Goal: Transaction & Acquisition: Purchase product/service

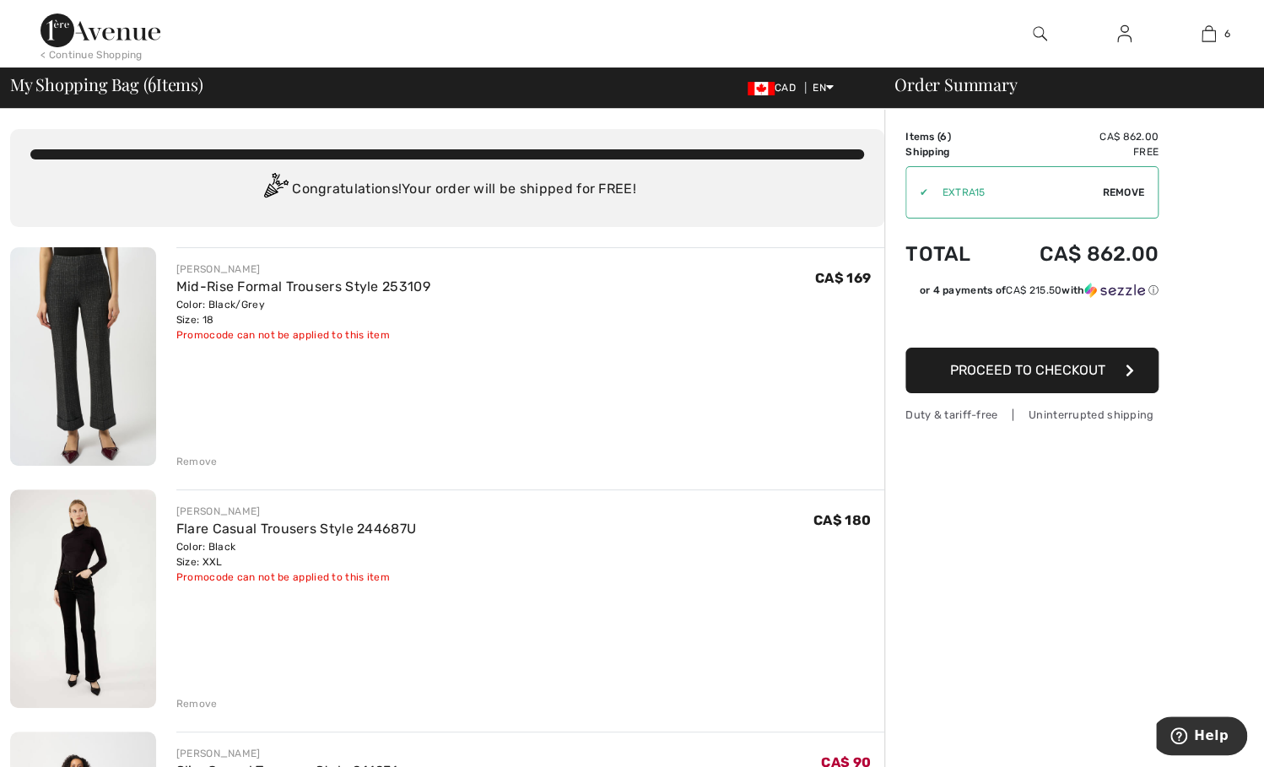
click at [1117, 183] on div "✔ Apply Remove" at bounding box center [1032, 192] width 253 height 52
click at [1119, 190] on span "Remove" at bounding box center [1123, 192] width 42 height 15
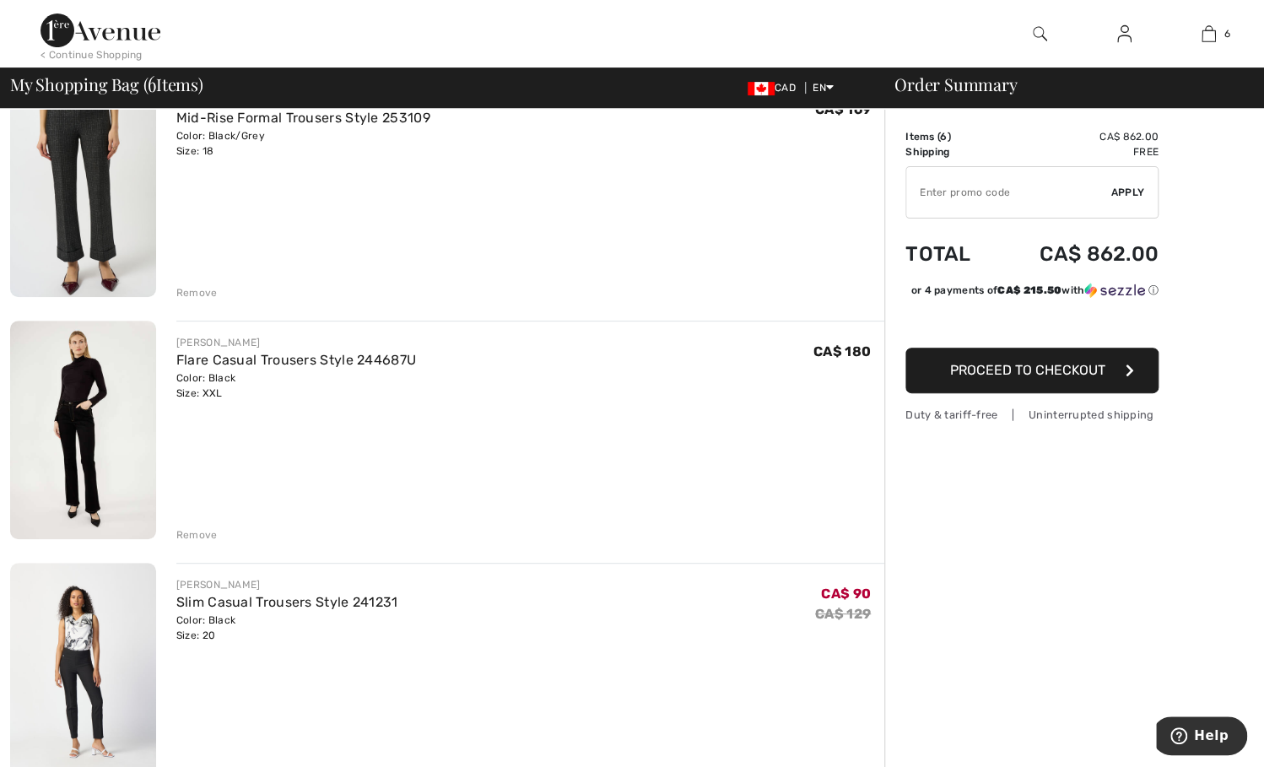
click at [188, 535] on div "Remove" at bounding box center [196, 534] width 41 height 15
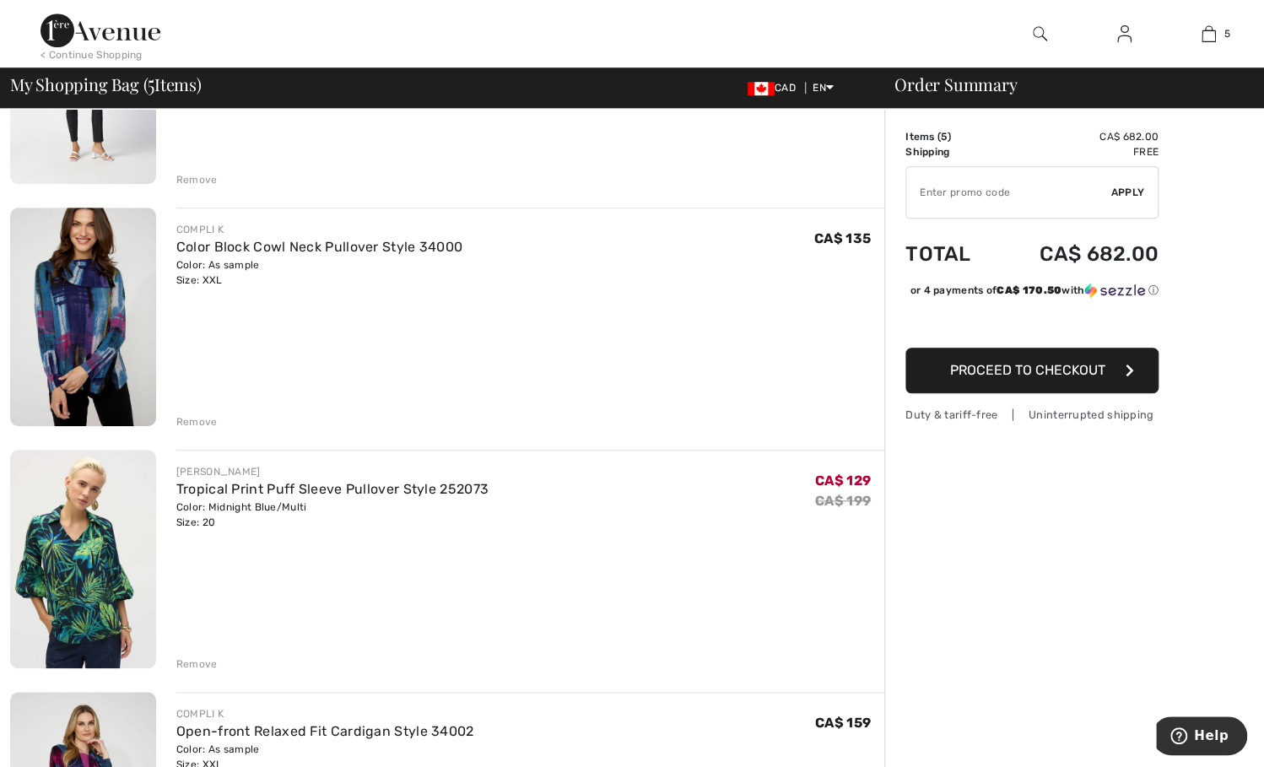
scroll to position [506, 0]
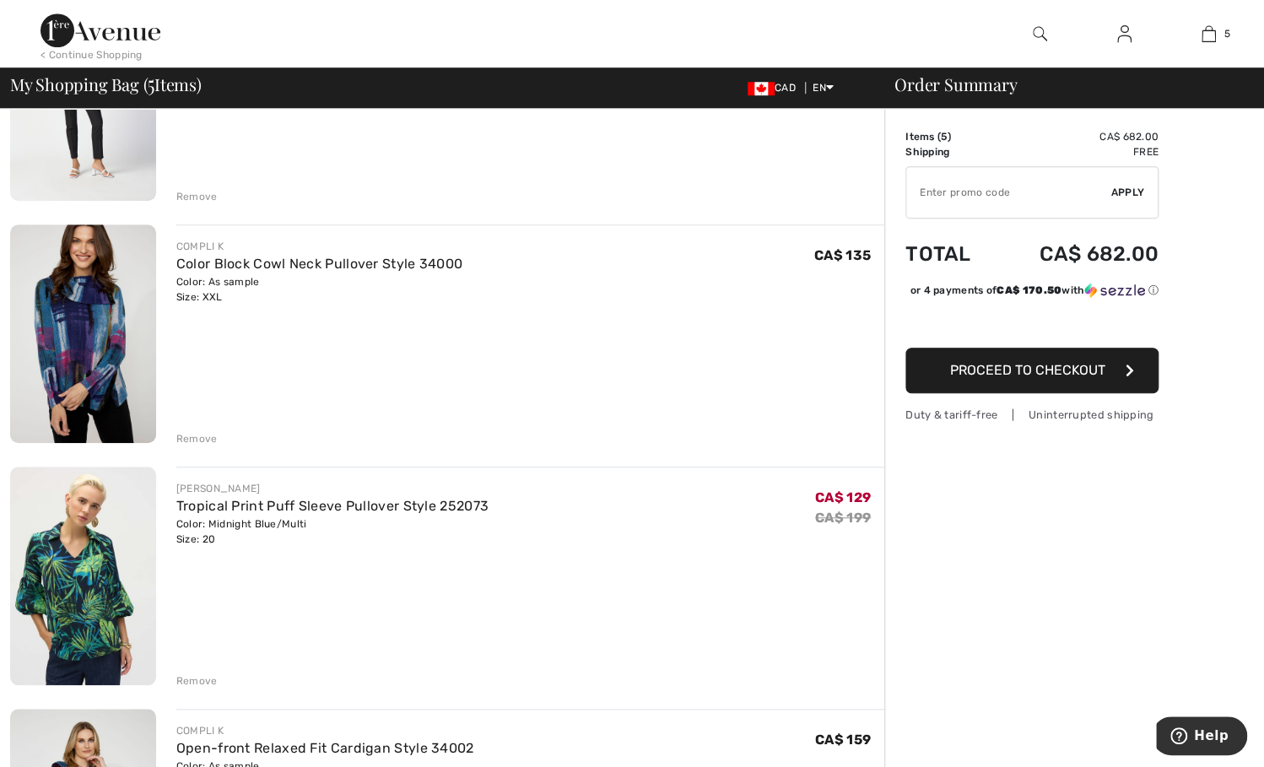
click at [197, 435] on div "Remove" at bounding box center [196, 438] width 41 height 15
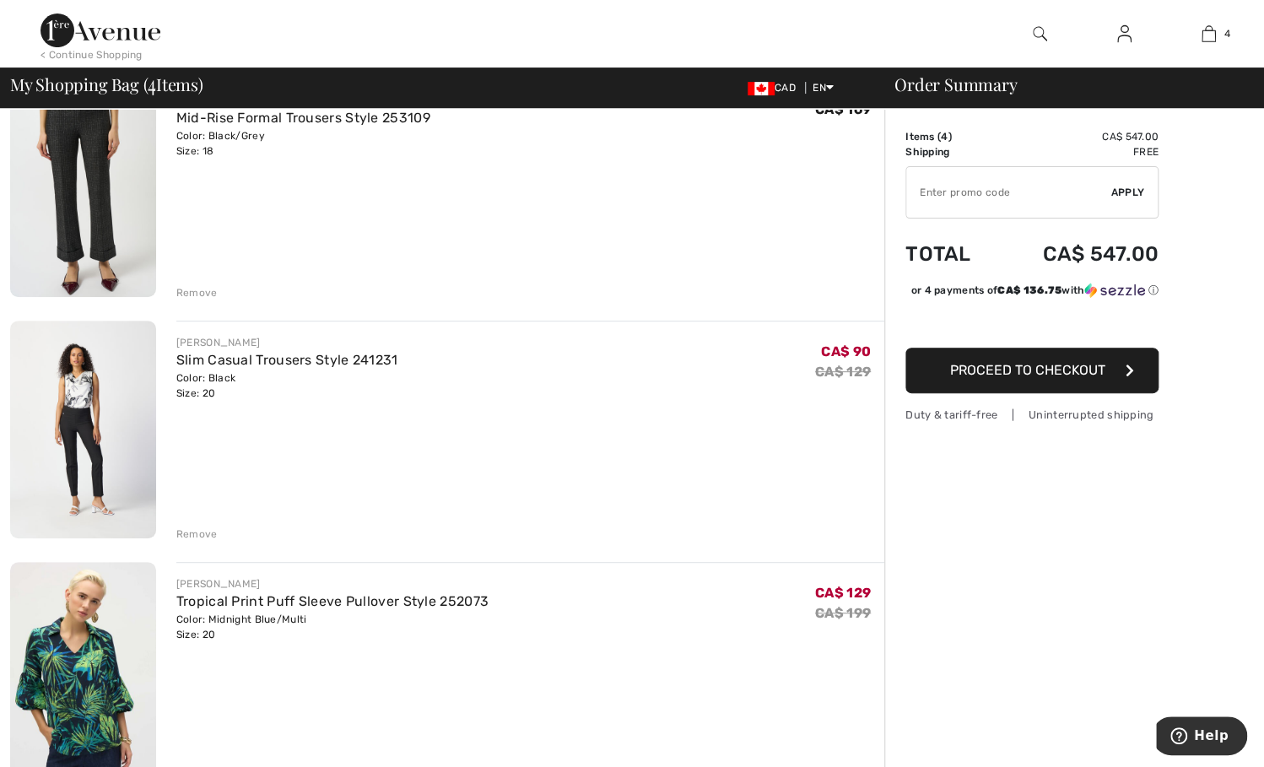
scroll to position [0, 0]
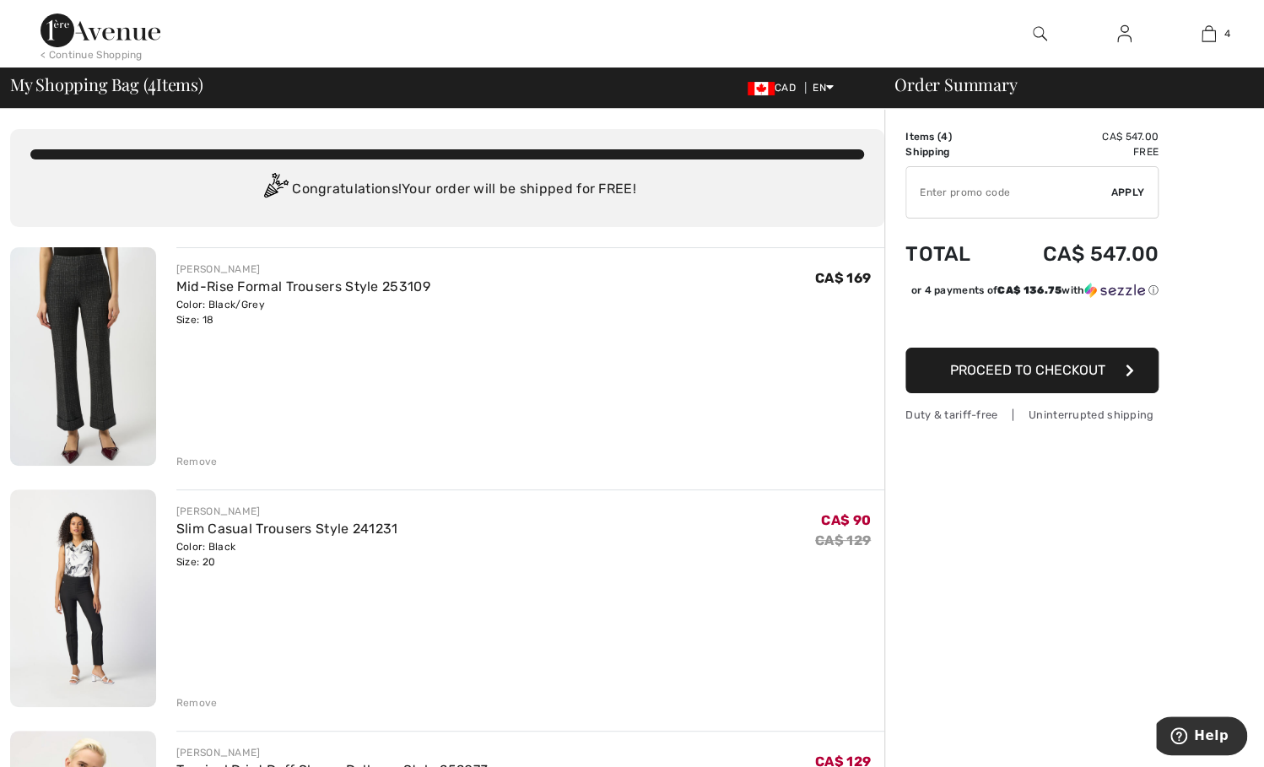
click at [197, 696] on div "Remove" at bounding box center [196, 702] width 41 height 15
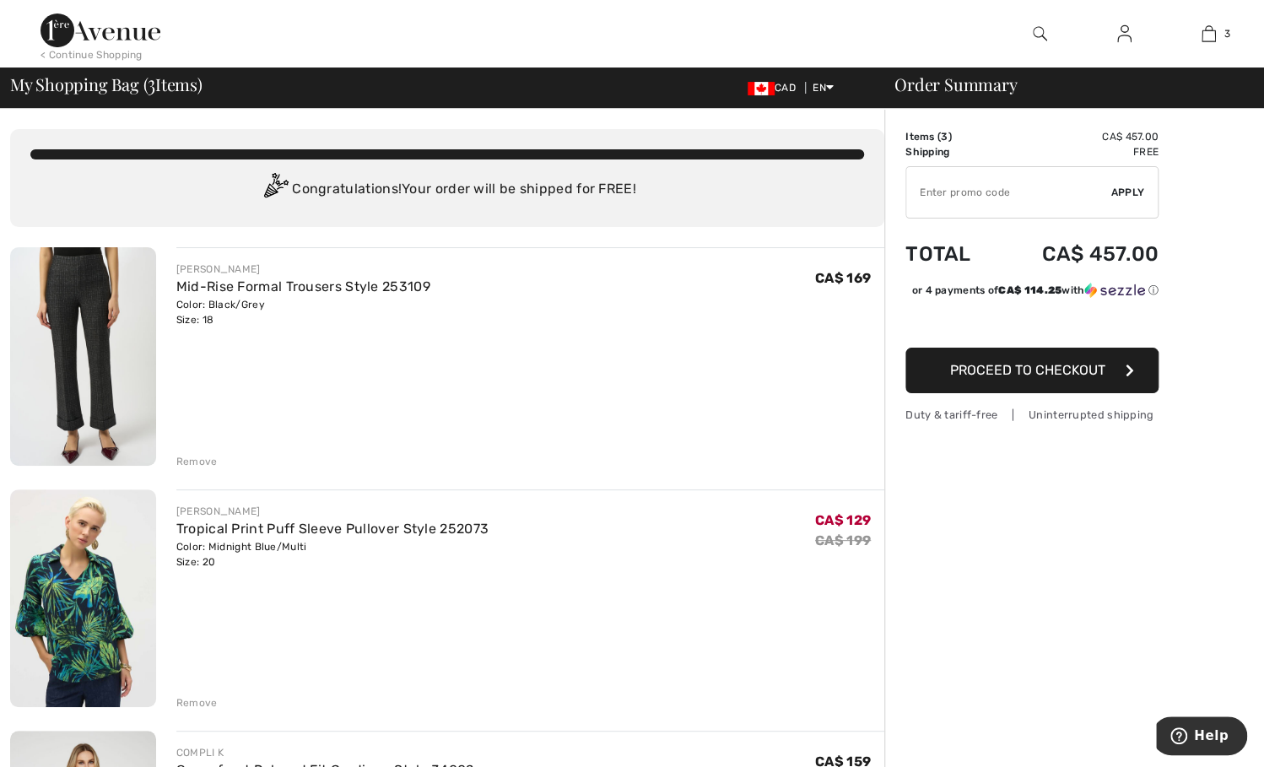
click at [193, 454] on div "Remove" at bounding box center [196, 461] width 41 height 15
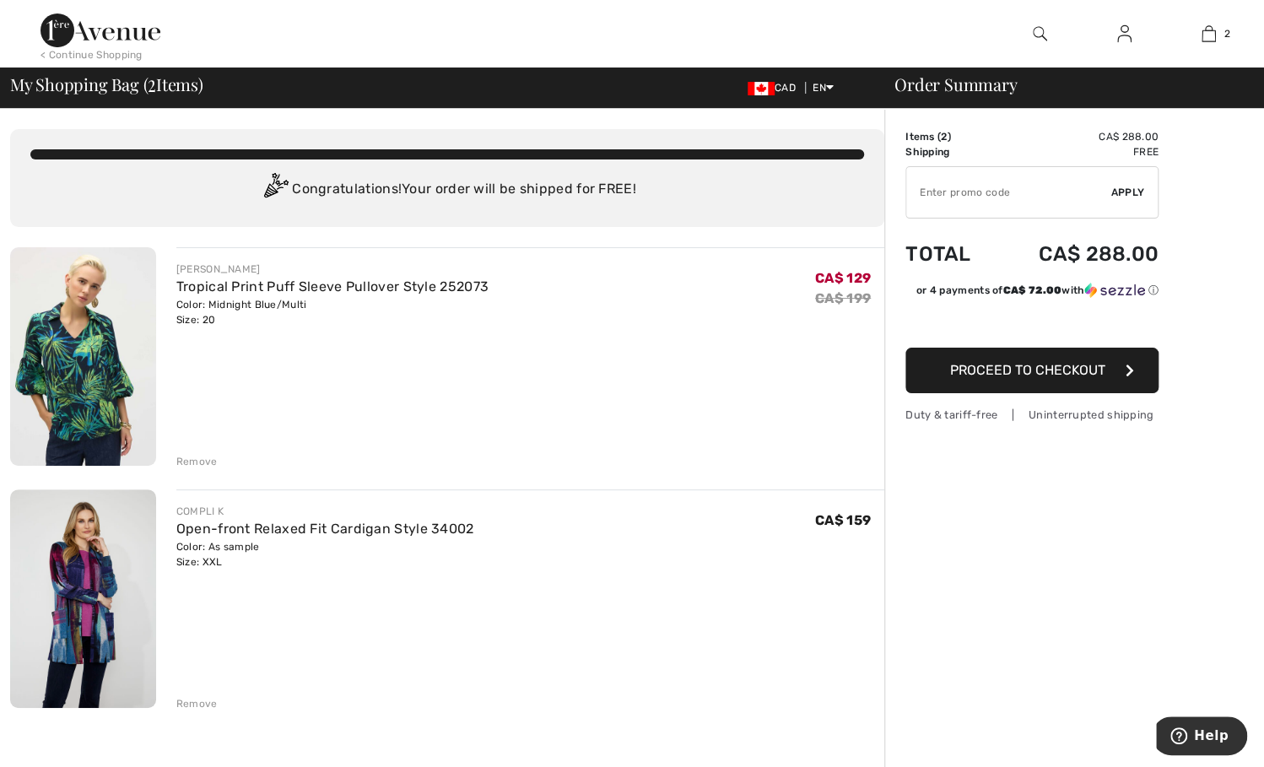
click at [188, 457] on div "Remove" at bounding box center [196, 461] width 41 height 15
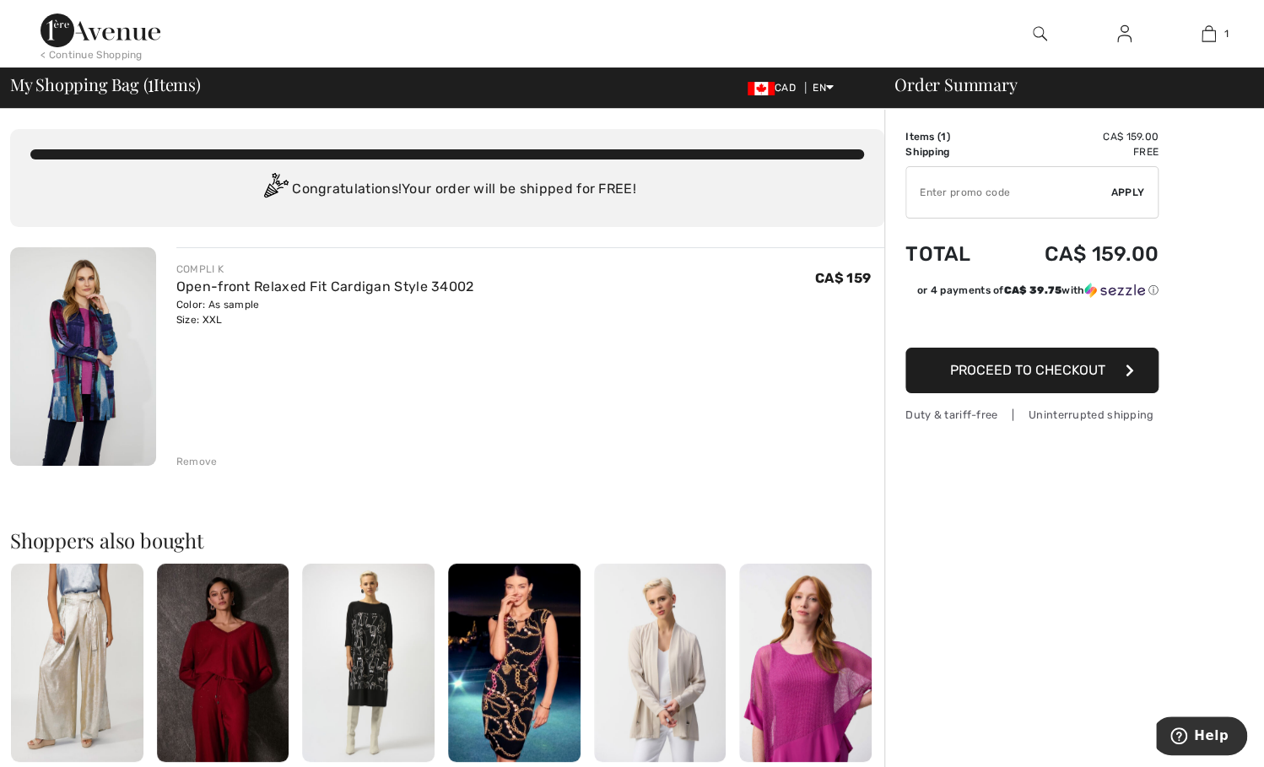
click at [1001, 366] on span "Proceed to Checkout" at bounding box center [1027, 370] width 155 height 16
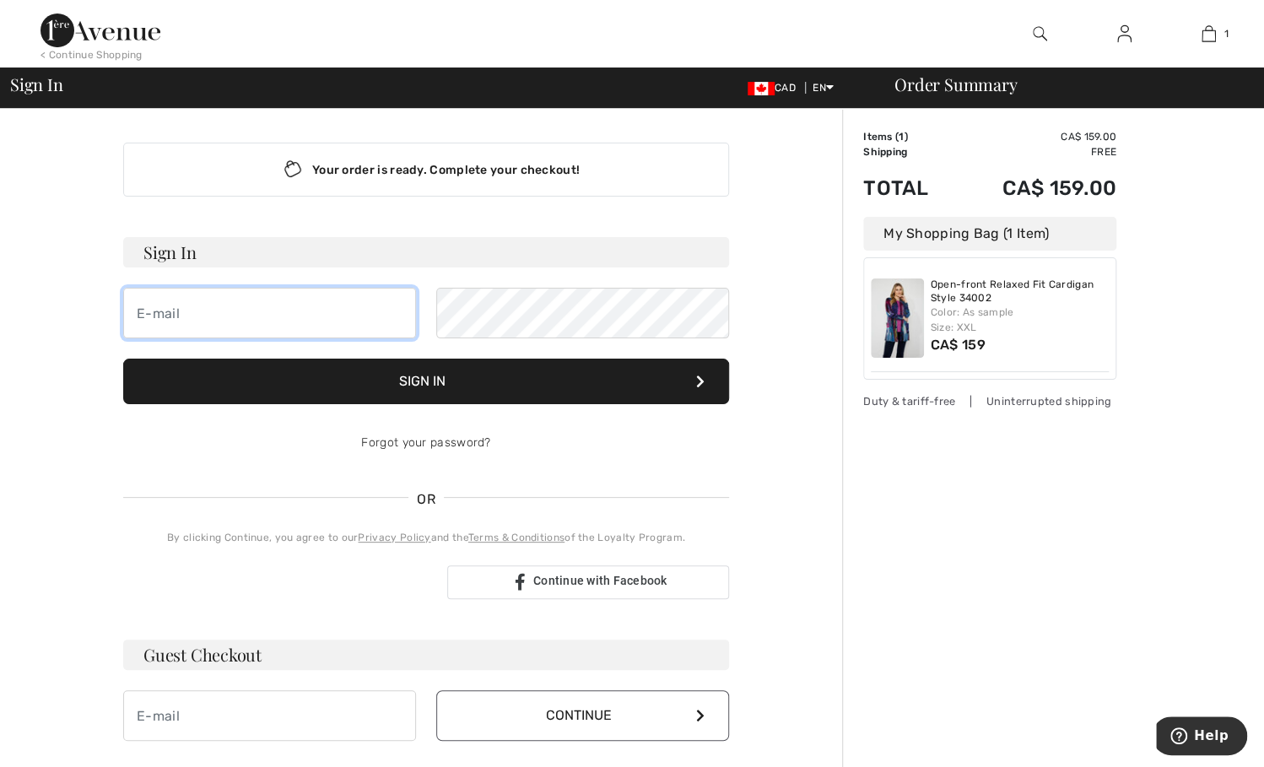
click at [233, 306] on input "email" at bounding box center [269, 313] width 293 height 51
type input "hilarywilson5@gmail.com"
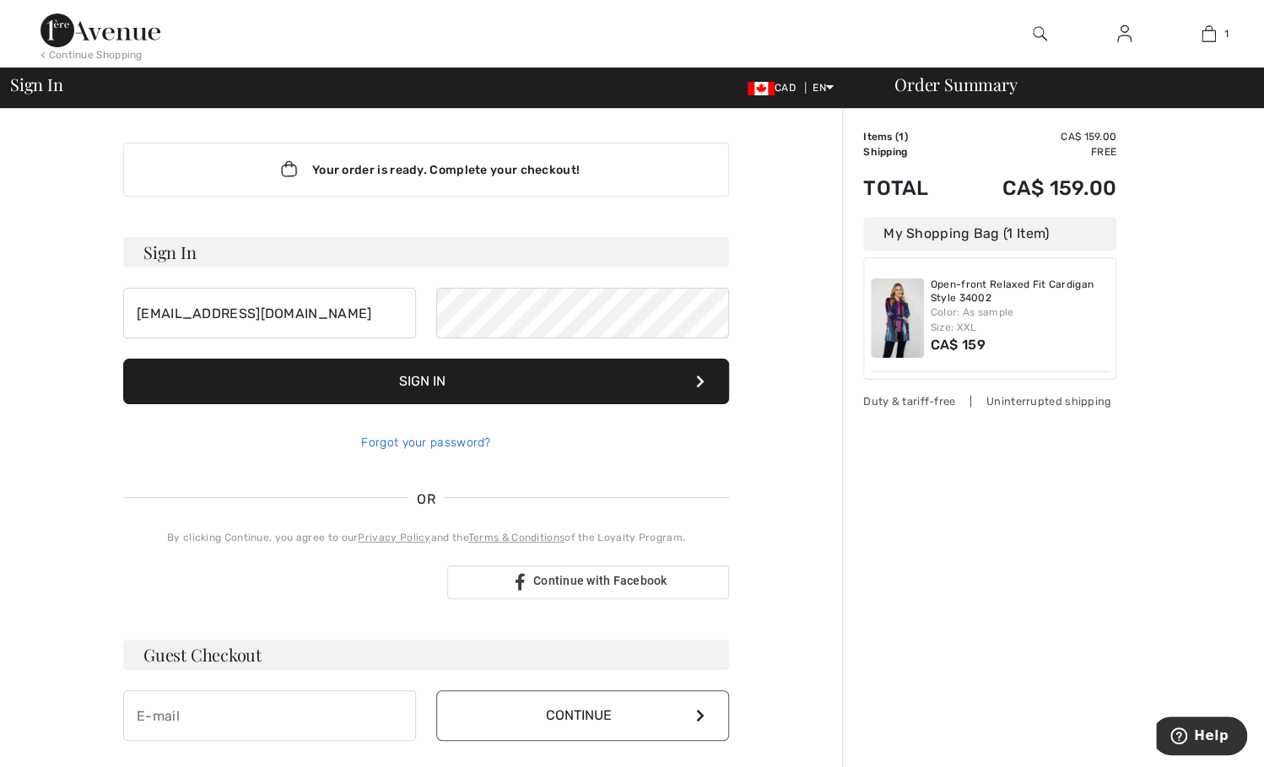
click at [452, 440] on link "Forgot your password?" at bounding box center [425, 442] width 129 height 14
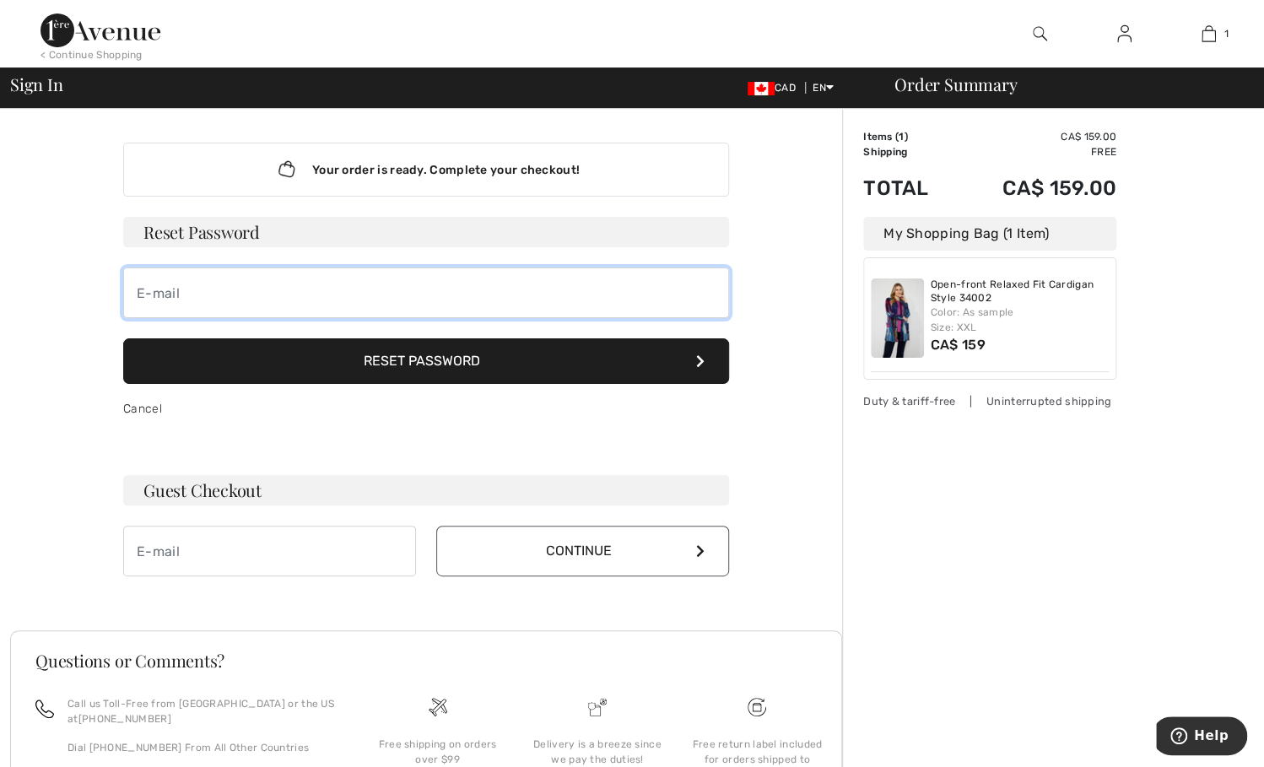
click at [222, 299] on input "email" at bounding box center [426, 293] width 606 height 51
type input "H"
type input "hilarywilson5@gmail.com"
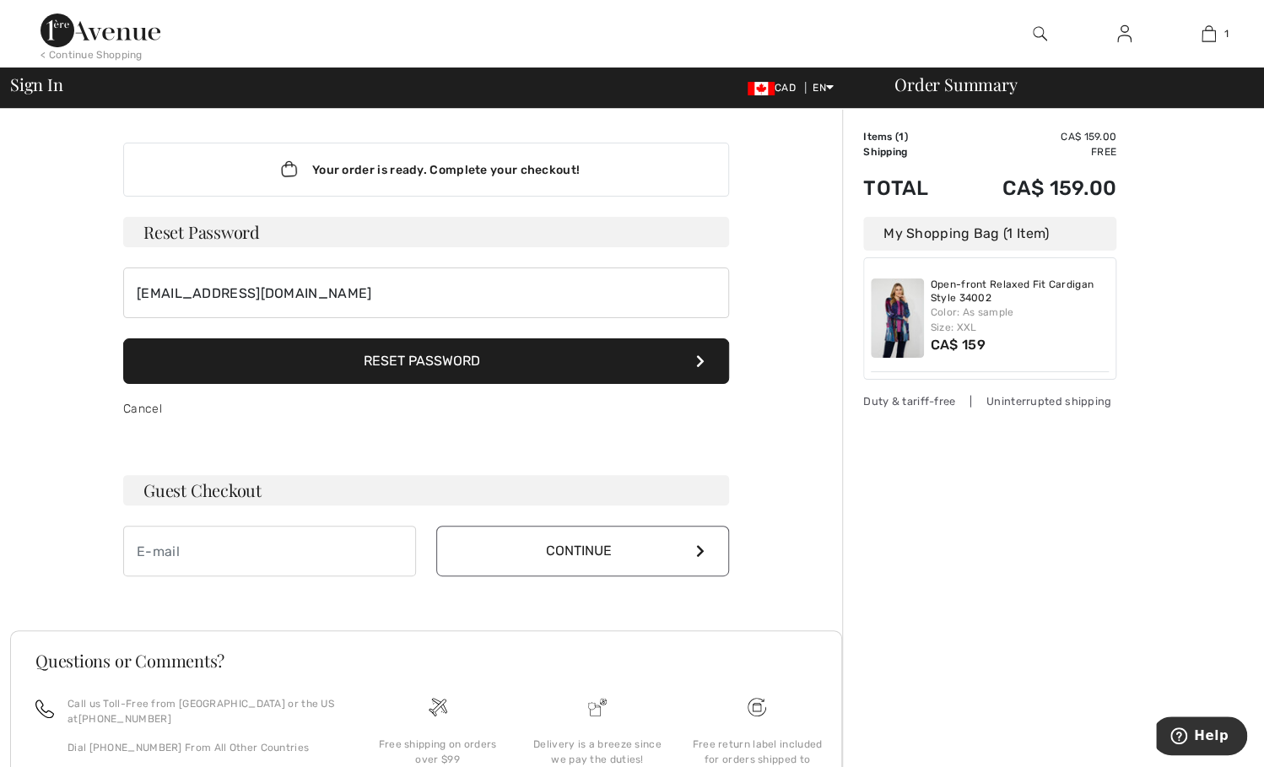
click at [374, 355] on button "Reset Password" at bounding box center [426, 361] width 606 height 46
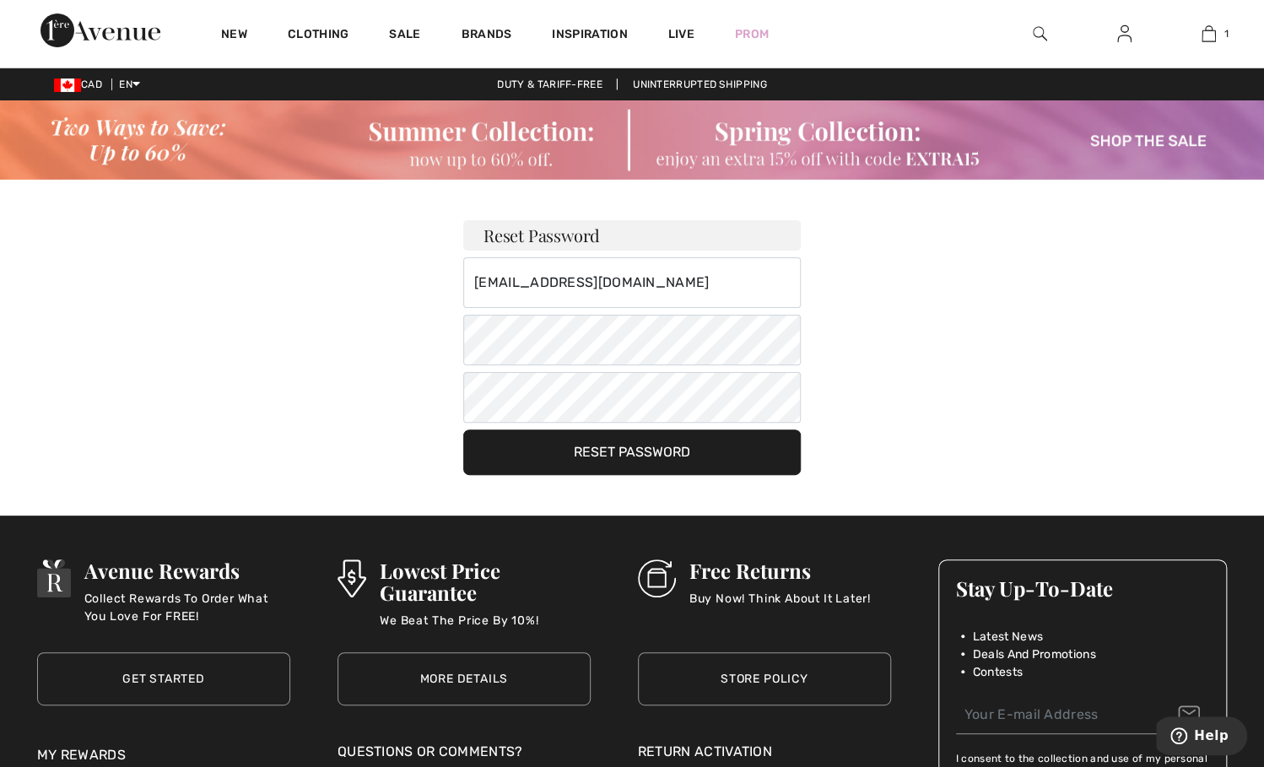
click at [629, 459] on button "Reset Password" at bounding box center [632, 453] width 338 height 46
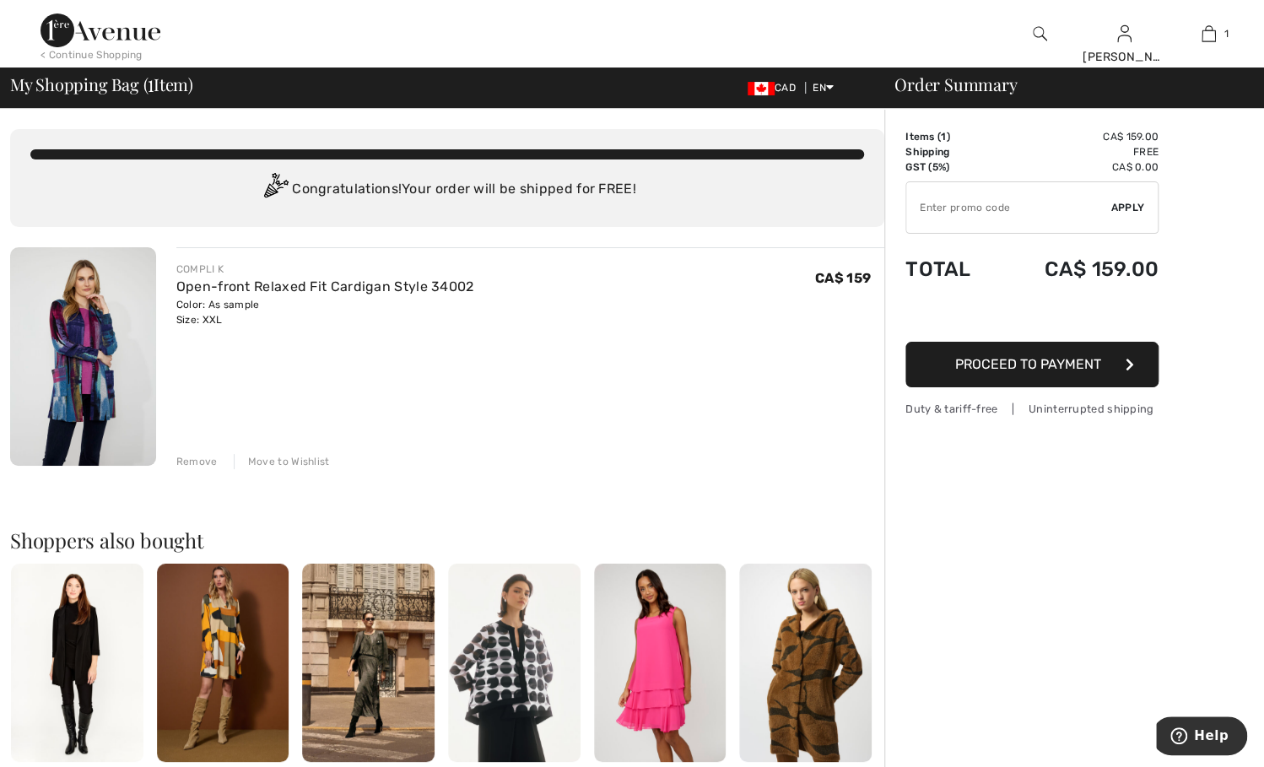
click at [1064, 375] on button "Proceed to Payment" at bounding box center [1032, 365] width 253 height 46
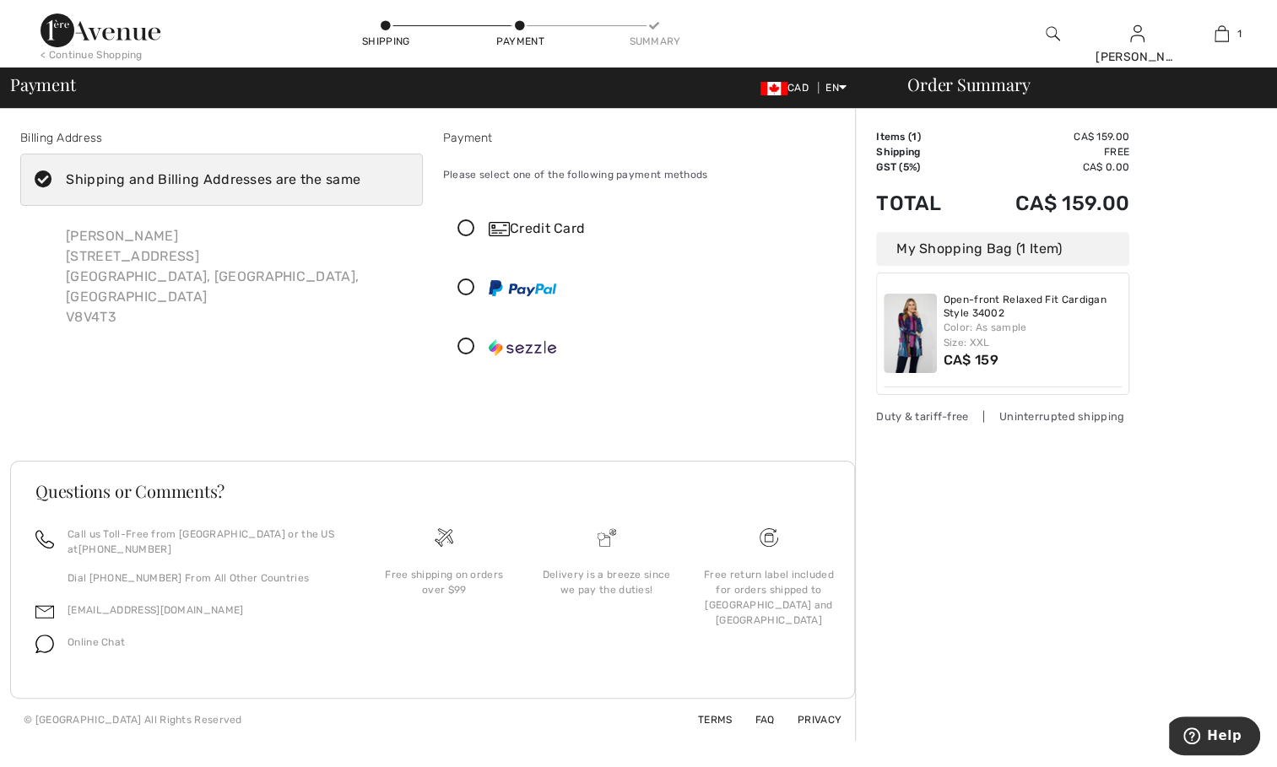
click at [391, 31] on div "Shipping" at bounding box center [385, 34] width 51 height 30
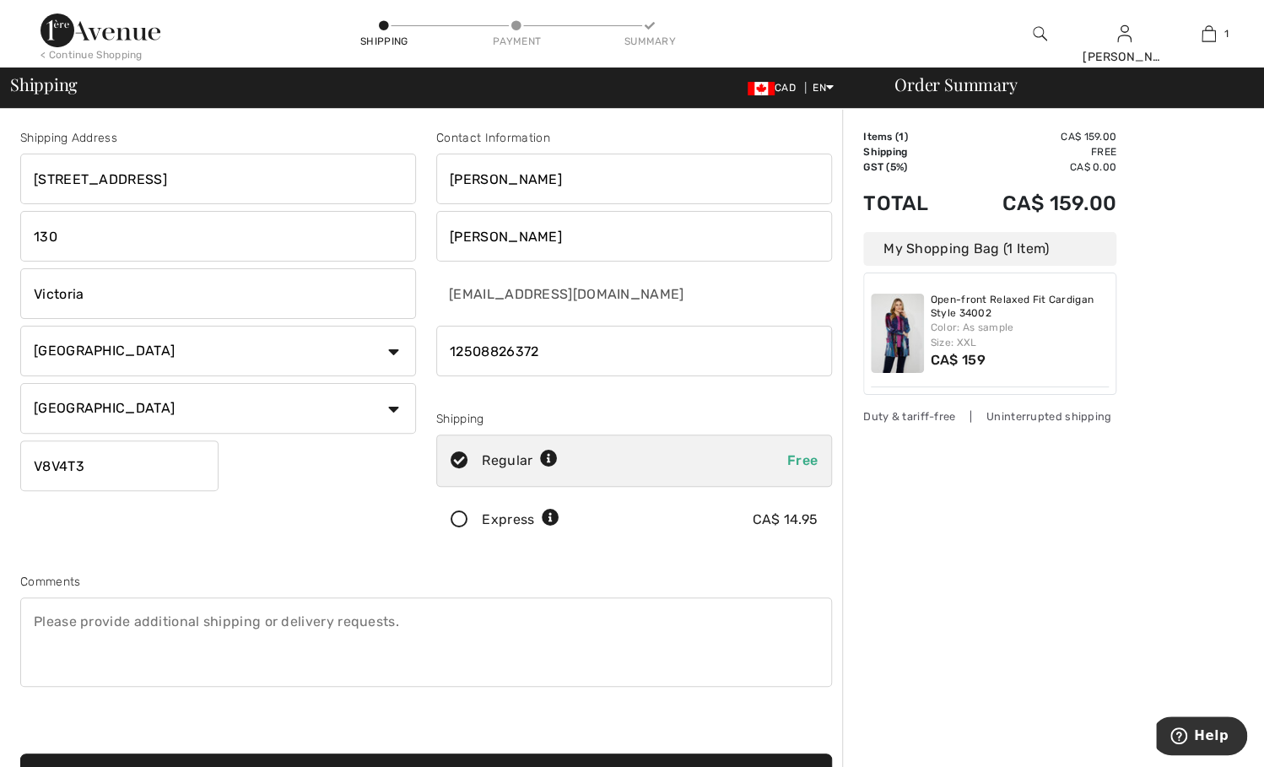
drag, startPoint x: 208, startPoint y: 176, endPoint x: -19, endPoint y: 180, distance: 227.0
click at [0, 180] on html "We value your privacy We use cookies to enhance your browsing experience, serve…" at bounding box center [632, 383] width 1264 height 767
type input "133 Woodfield Close SW"
drag, startPoint x: 58, startPoint y: 235, endPoint x: 29, endPoint y: 235, distance: 29.6
click at [29, 235] on input "130" at bounding box center [218, 236] width 396 height 51
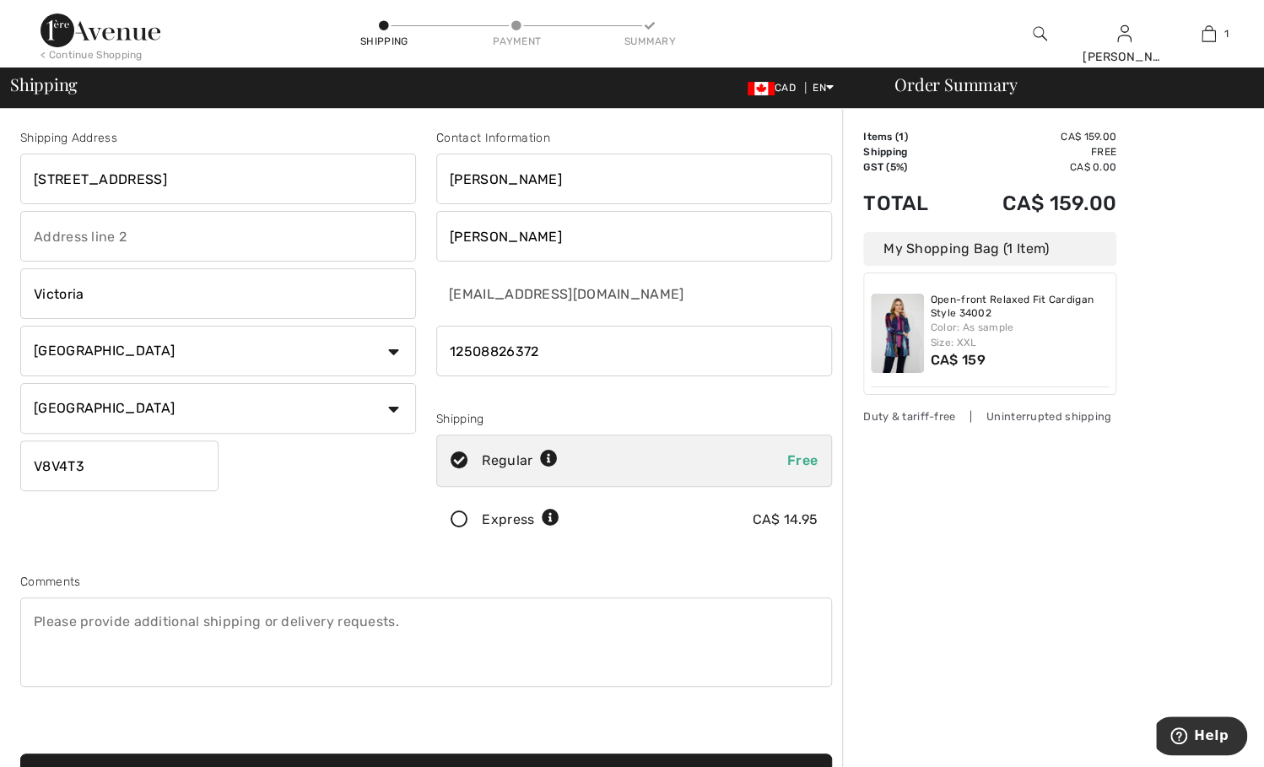
drag, startPoint x: 38, startPoint y: 298, endPoint x: 30, endPoint y: 285, distance: 15.2
click at [30, 297] on input "Victoria" at bounding box center [218, 293] width 396 height 51
type input "[GEOGRAPHIC_DATA]"
click at [97, 415] on select "State/Province Alberta British Columbia Manitoba New Brunswick Newfoundland and…" at bounding box center [218, 408] width 396 height 51
select select "AB"
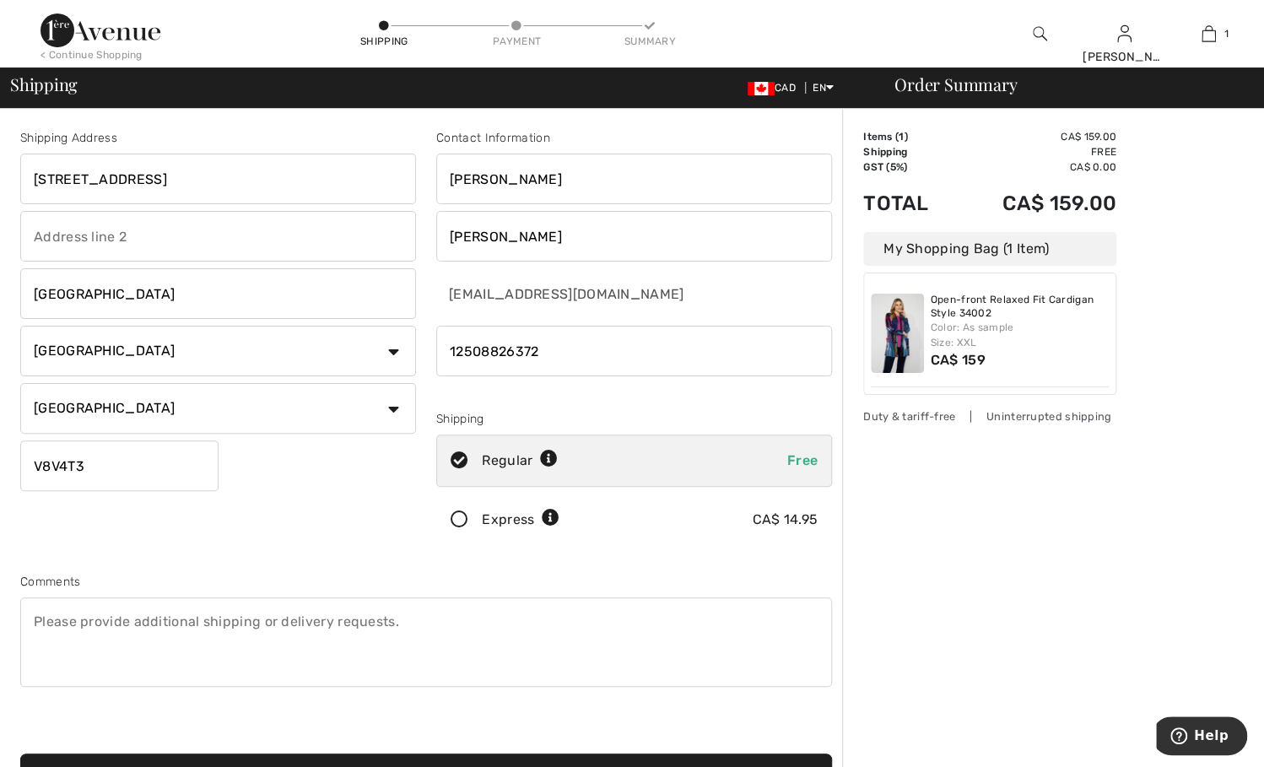
click at [20, 383] on select "State/Province Alberta British Columbia Manitoba New Brunswick Newfoundland and…" at bounding box center [218, 408] width 396 height 51
click at [88, 466] on input "V8V4T3" at bounding box center [119, 466] width 198 height 51
drag, startPoint x: 85, startPoint y: 466, endPoint x: 14, endPoint y: 439, distance: 76.7
click at [19, 463] on div "Shipping Address 133 Woodfield Close SW Calgary Country Canada United States Af…" at bounding box center [218, 341] width 416 height 424
type input "T2W3V4"
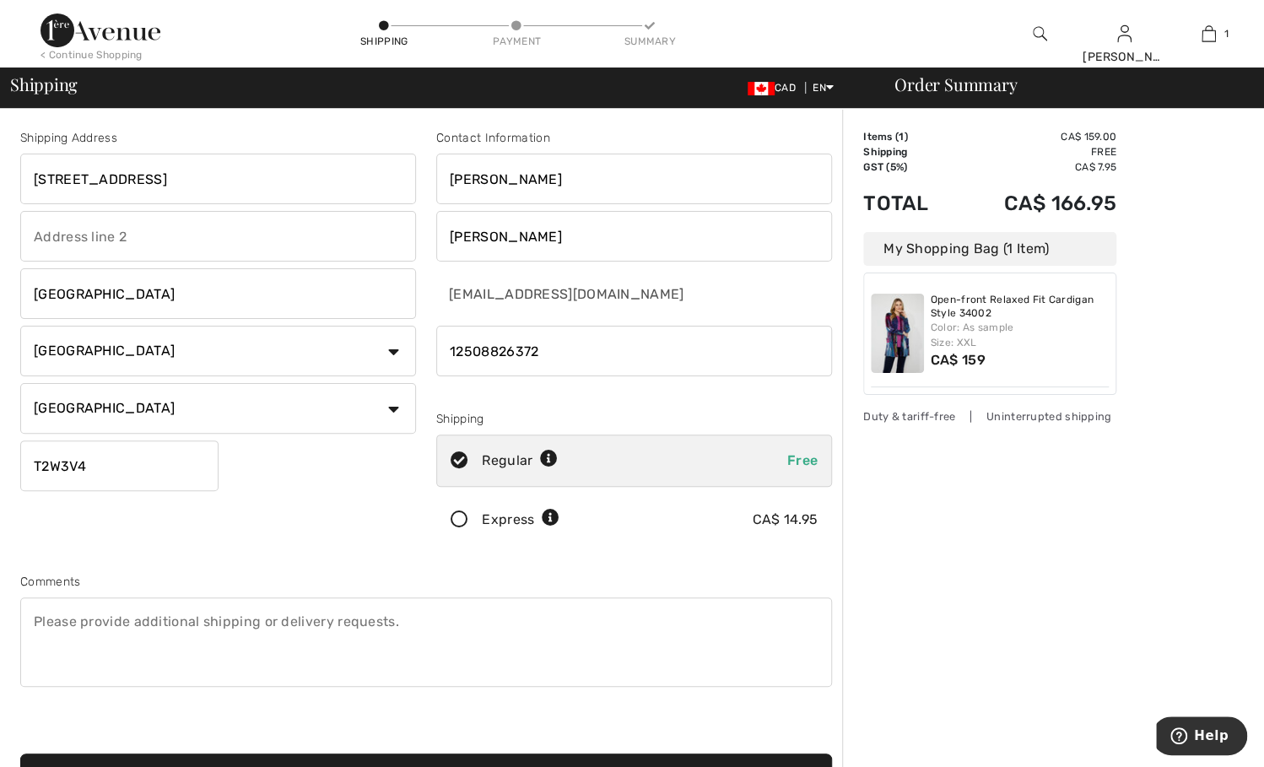
drag, startPoint x: 458, startPoint y: 520, endPoint x: 454, endPoint y: 527, distance: 8.7
click at [457, 520] on icon at bounding box center [459, 520] width 45 height 18
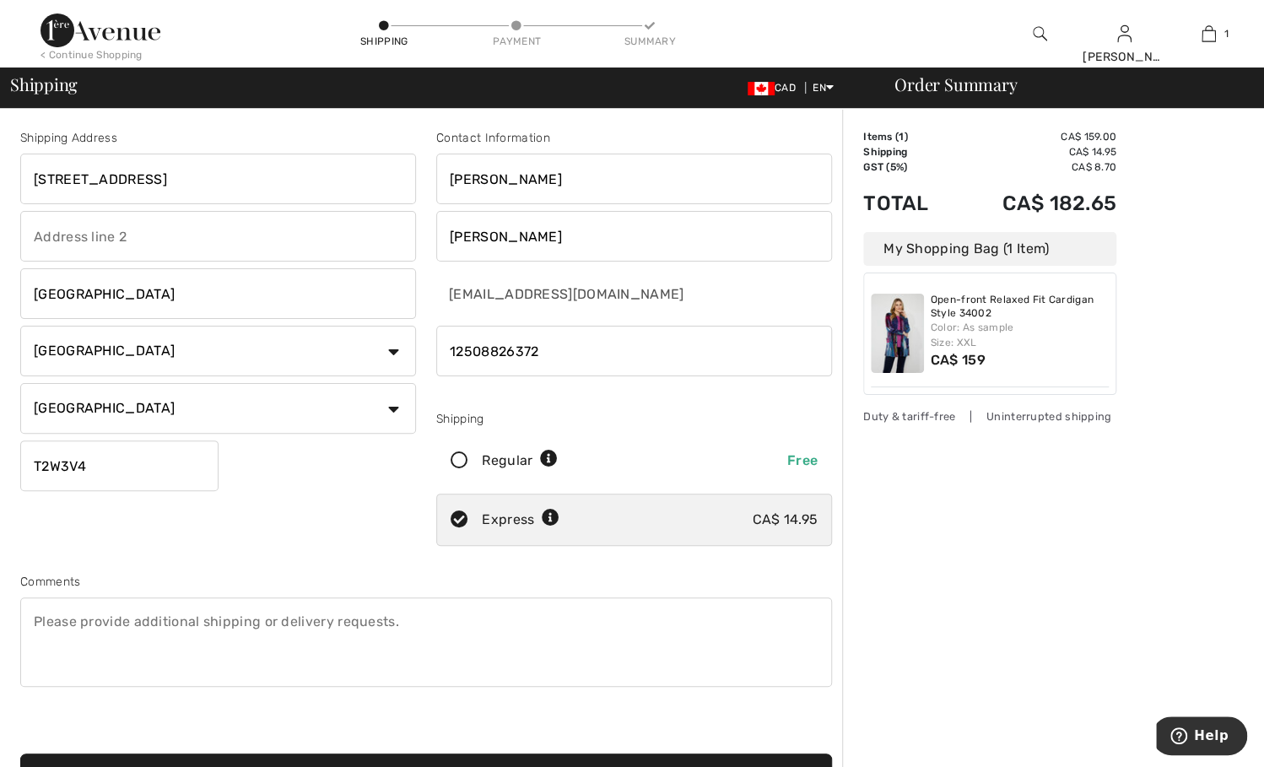
scroll to position [169, 0]
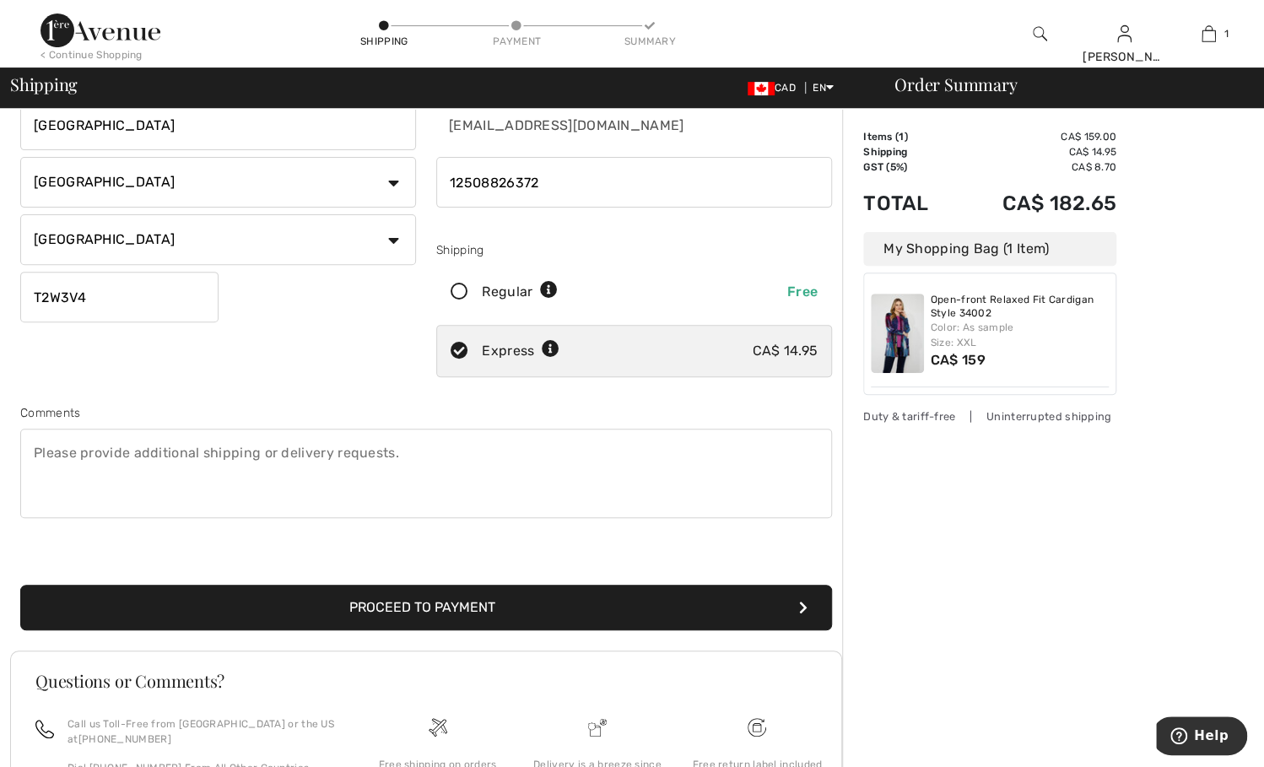
click at [425, 599] on button "Proceed to Payment" at bounding box center [426, 608] width 812 height 46
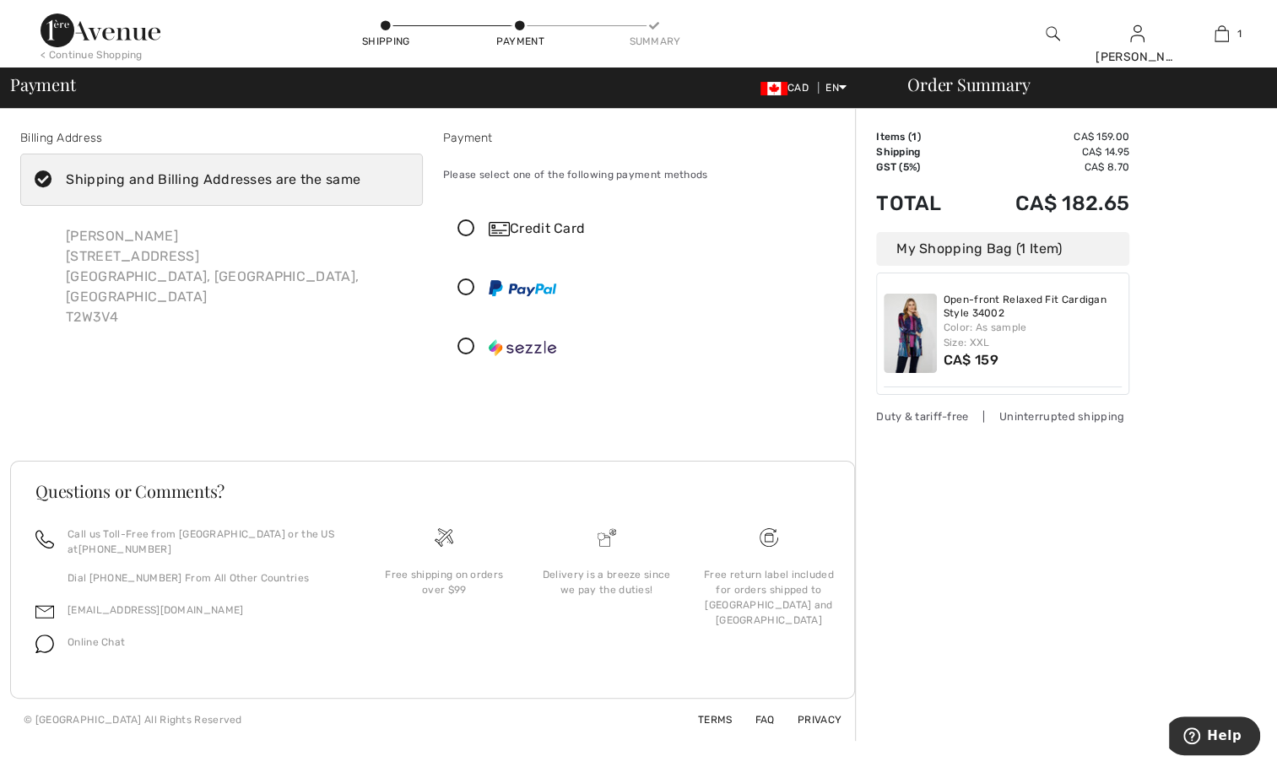
click at [467, 224] on icon at bounding box center [466, 229] width 45 height 18
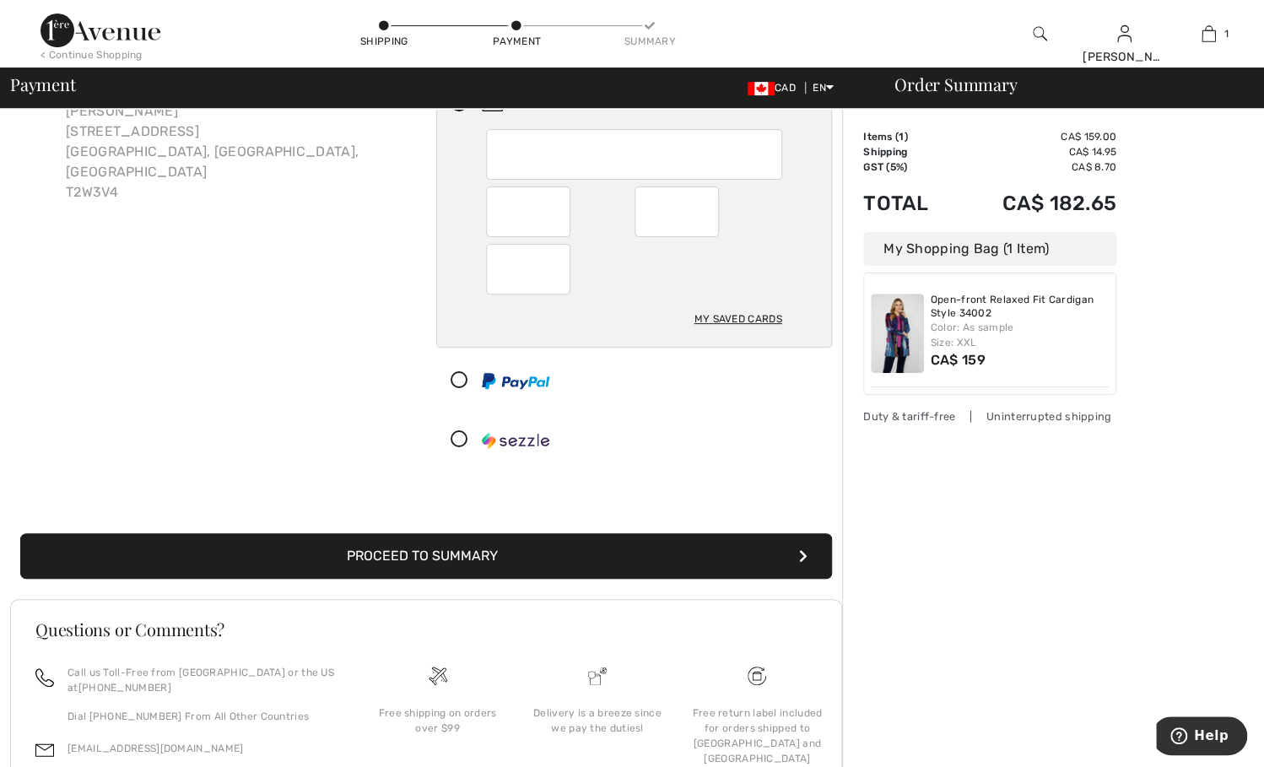
scroll to position [169, 0]
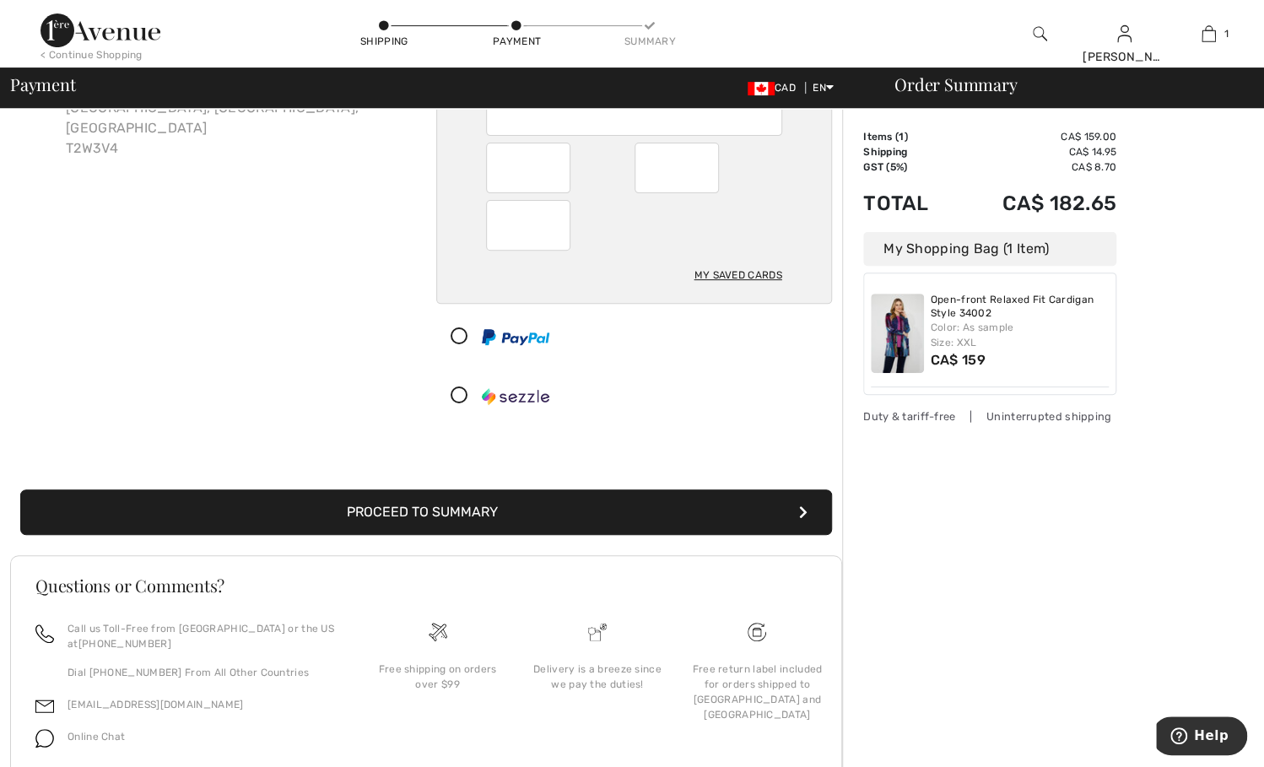
click at [447, 512] on button "Proceed to Summary" at bounding box center [426, 512] width 812 height 46
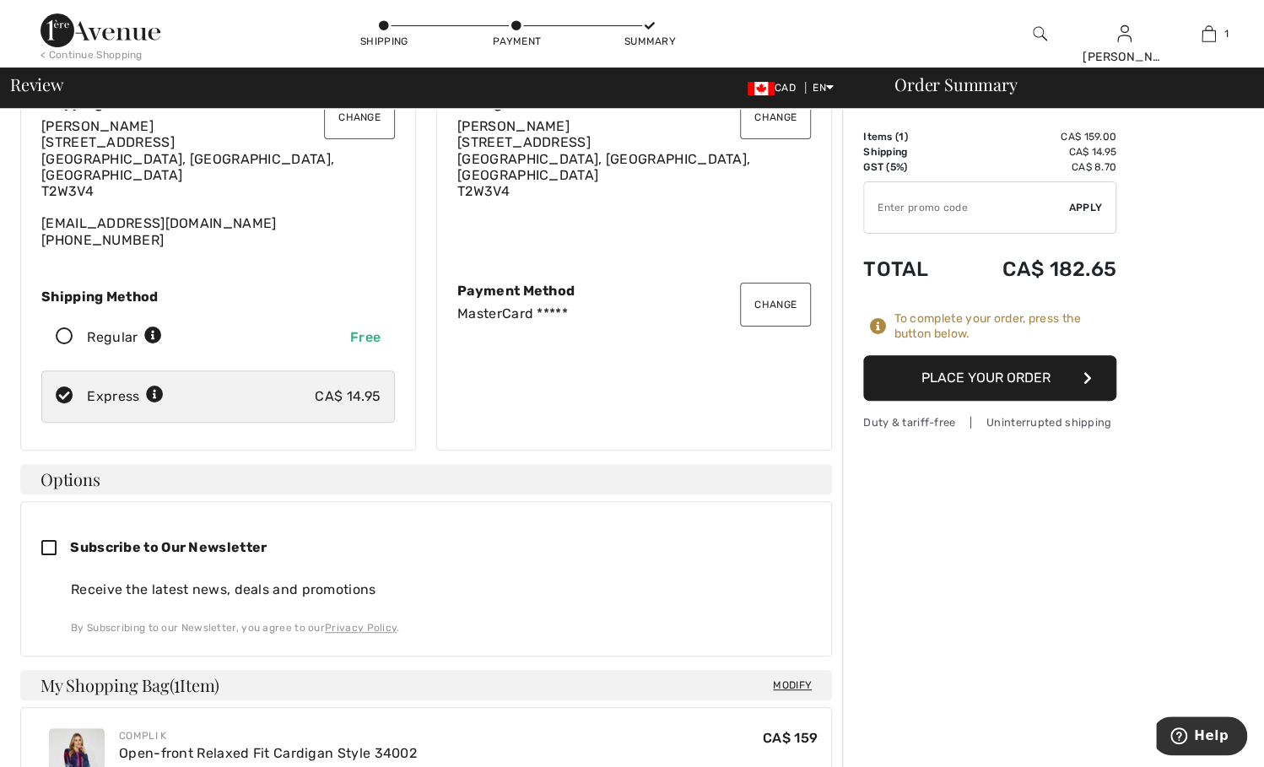
scroll to position [84, 0]
click at [1022, 371] on button "Place Your Order" at bounding box center [989, 378] width 253 height 46
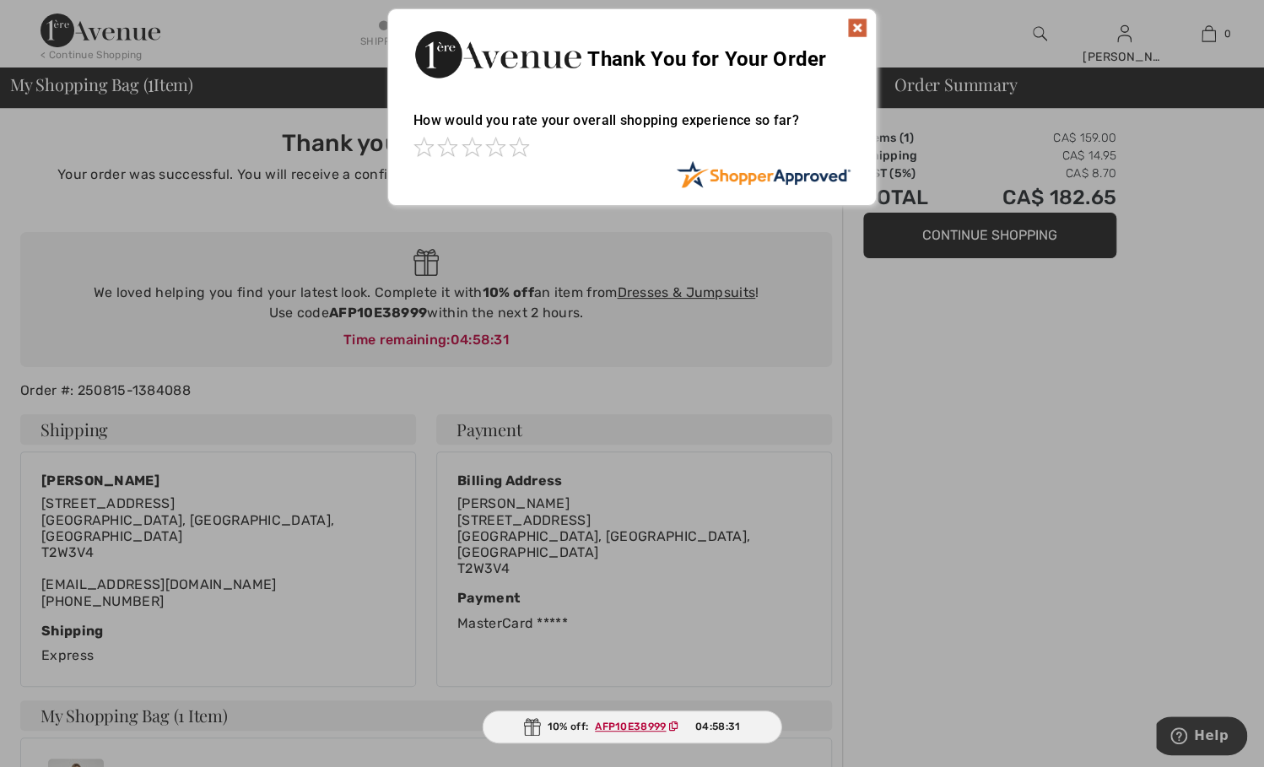
click at [852, 26] on img at bounding box center [857, 28] width 20 height 20
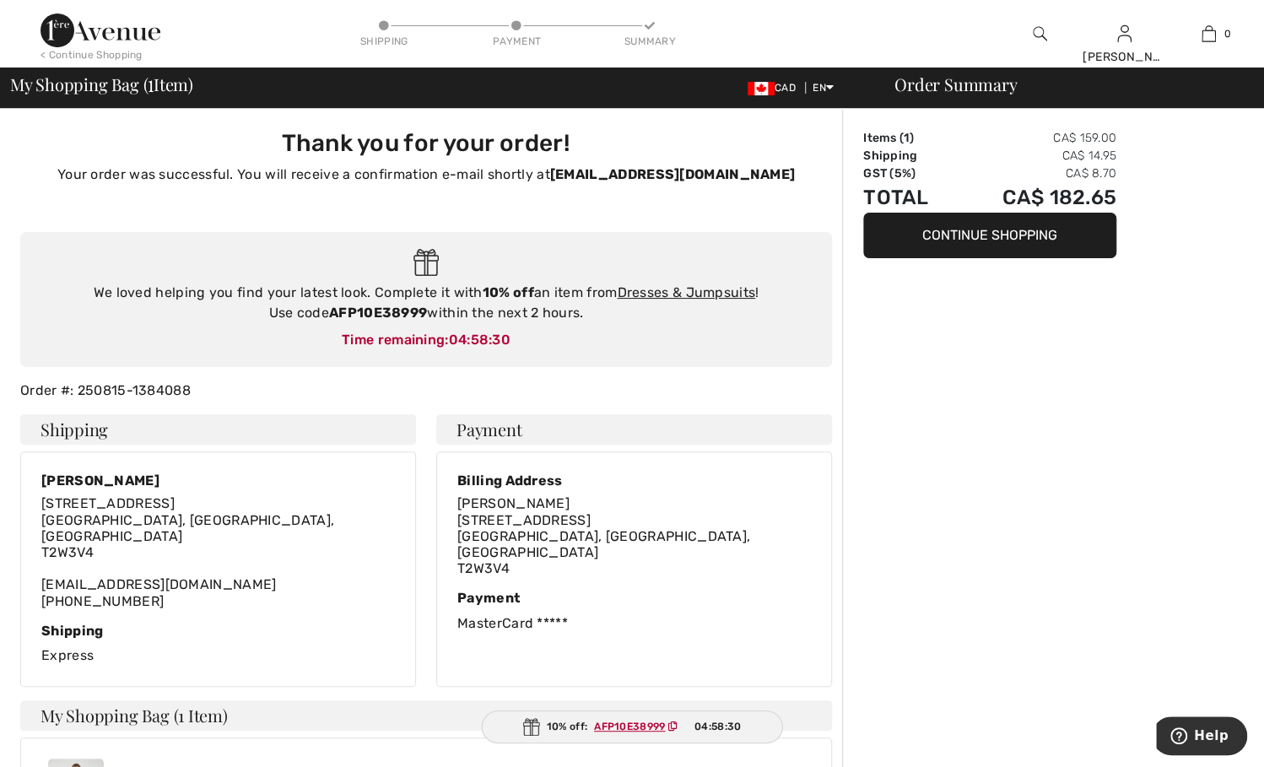
click at [972, 230] on button "Continue Shopping" at bounding box center [989, 236] width 253 height 46
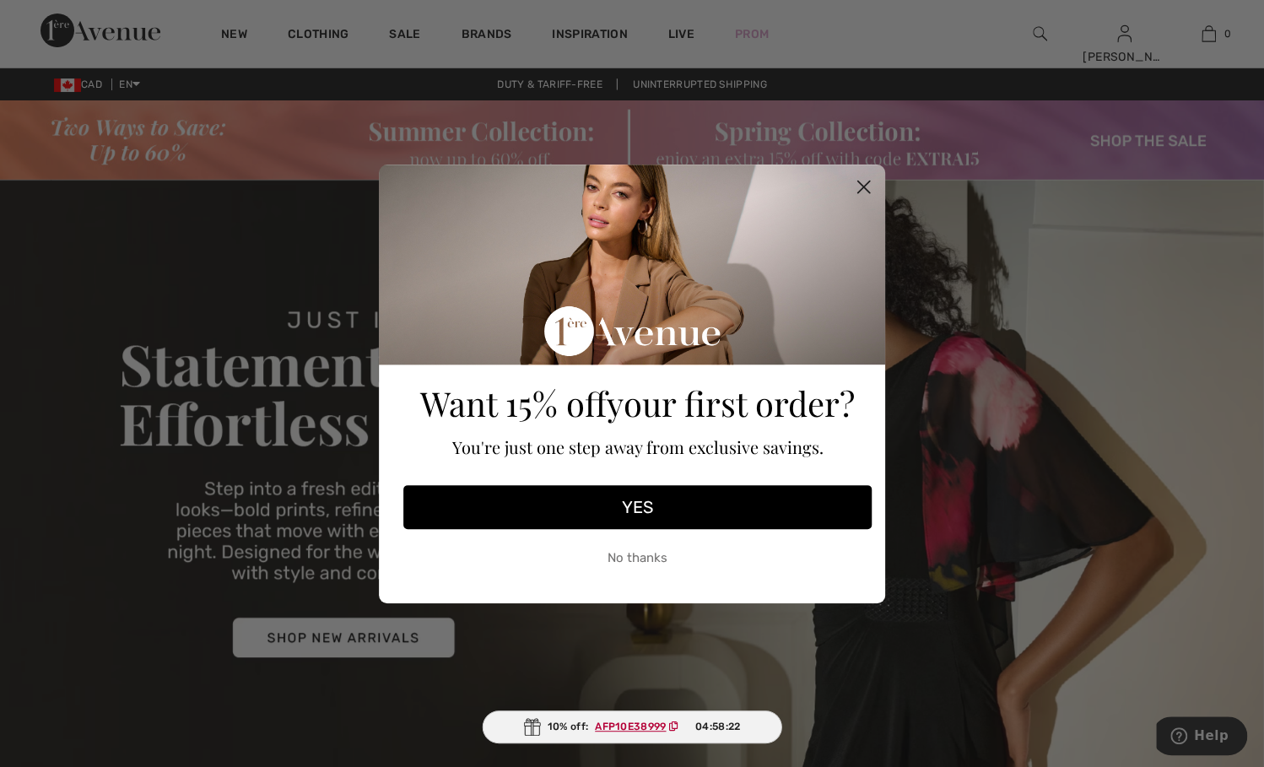
click at [635, 563] on button "No thanks" at bounding box center [637, 559] width 468 height 42
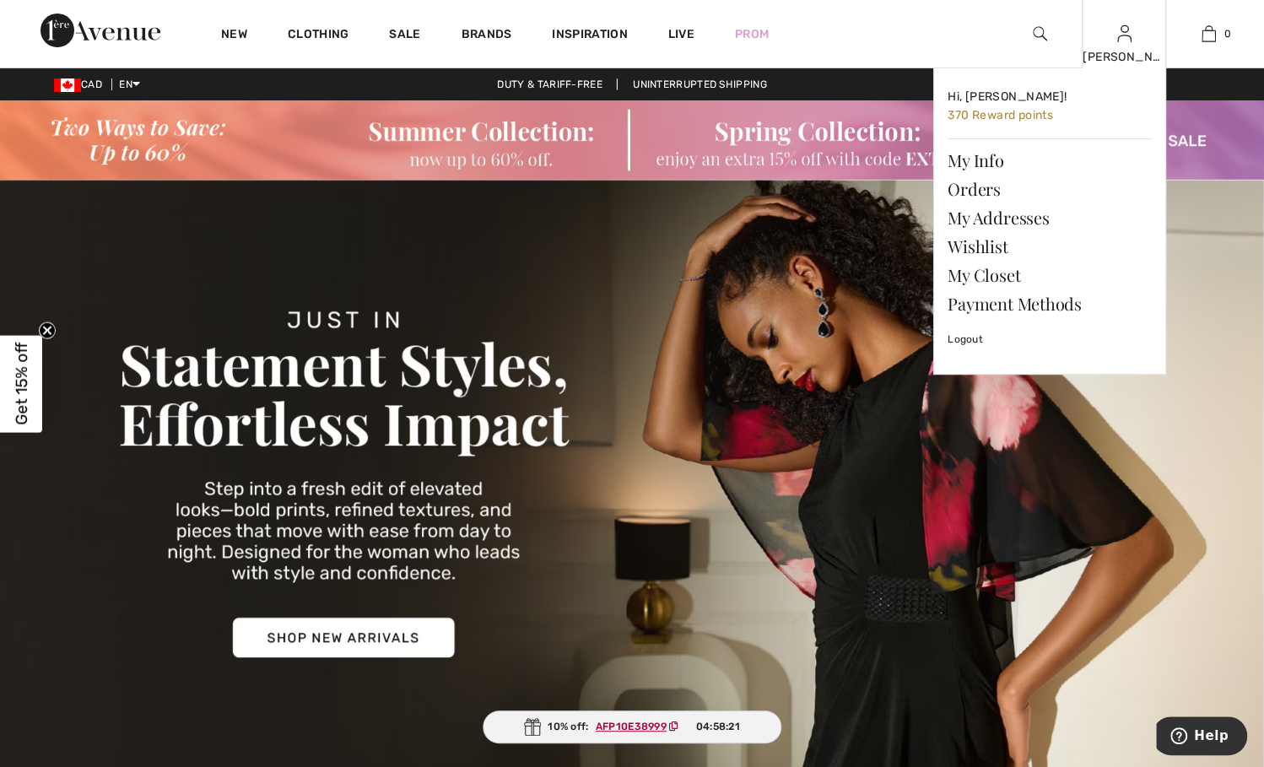
click at [1126, 51] on div "[PERSON_NAME]" at bounding box center [1124, 57] width 83 height 18
click at [974, 334] on link "Logout" at bounding box center [1050, 339] width 204 height 42
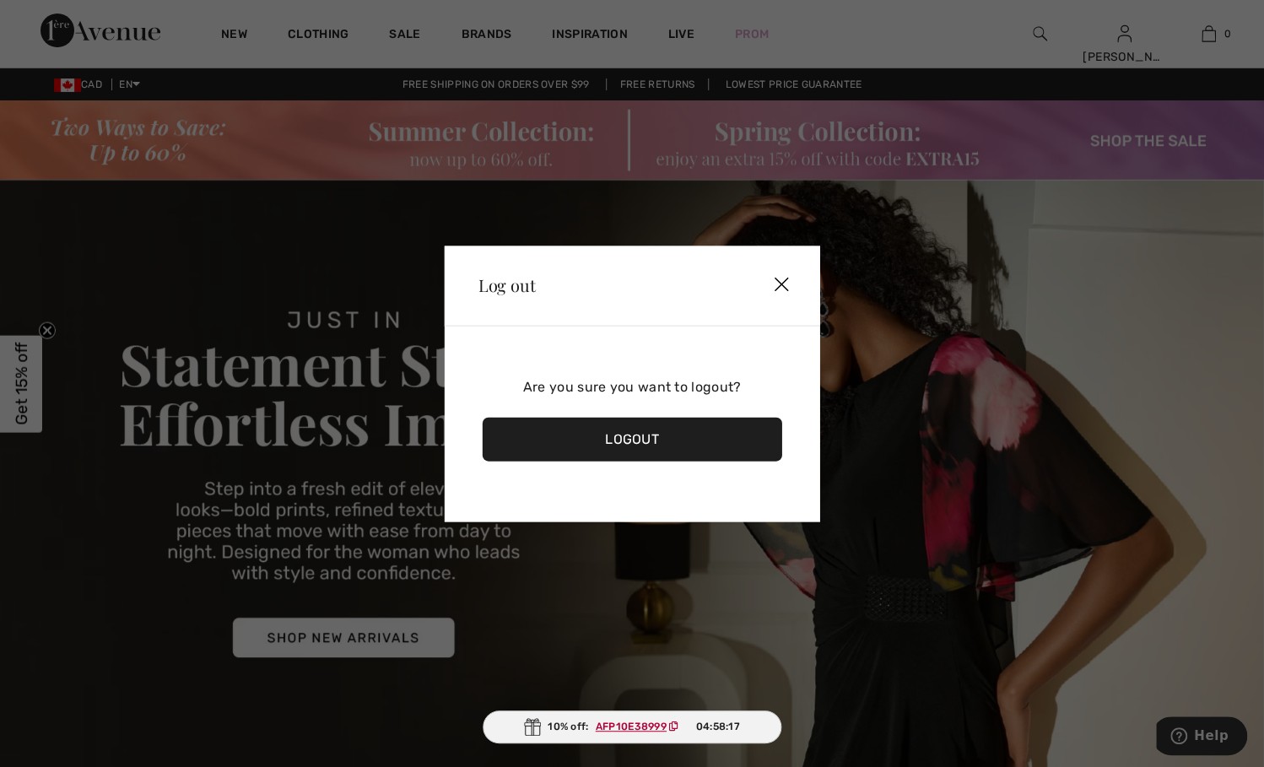
click at [651, 436] on div "Logout" at bounding box center [633, 439] width 300 height 44
